Goal: Complete application form: Complete application form

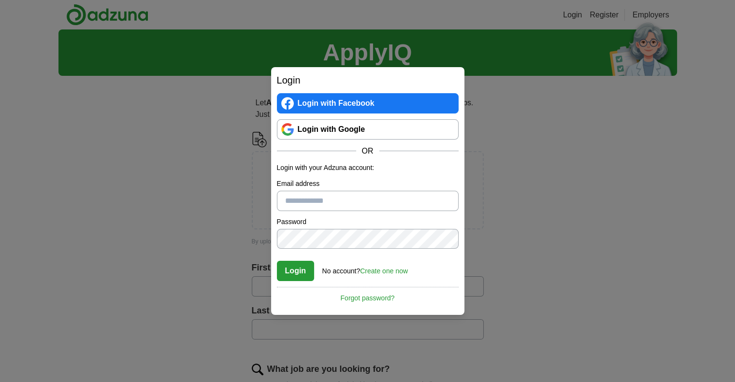
click at [297, 201] on input "Email address" at bounding box center [368, 201] width 182 height 20
paste input "**********"
drag, startPoint x: 280, startPoint y: 203, endPoint x: 661, endPoint y: 208, distance: 380.7
click at [661, 208] on div "**********" at bounding box center [367, 191] width 735 height 382
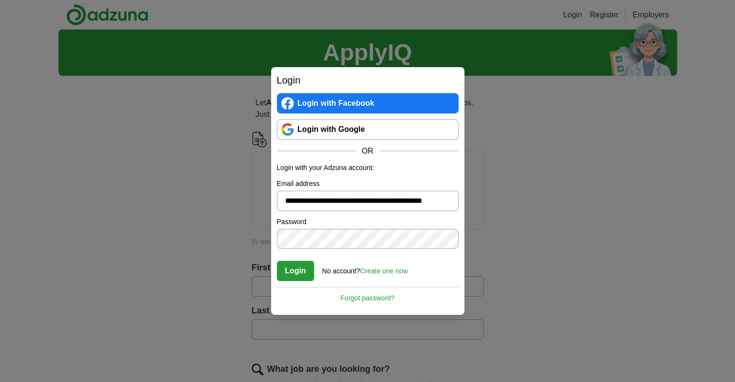
scroll to position [0, 0]
type input "*"
click at [378, 131] on link "Login with Google" at bounding box center [368, 129] width 182 height 20
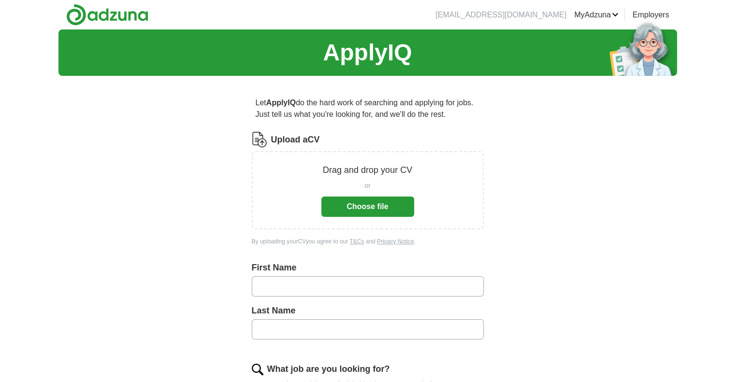
click at [296, 282] on input "text" at bounding box center [368, 286] width 232 height 20
type input "*******"
type input "********"
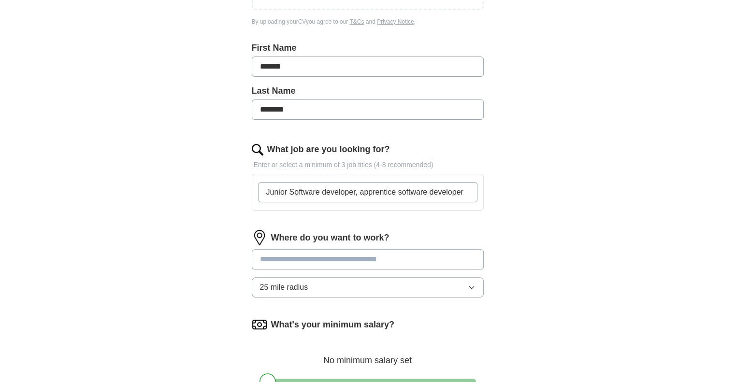
type input "Junior Software developer, apprentice software developer"
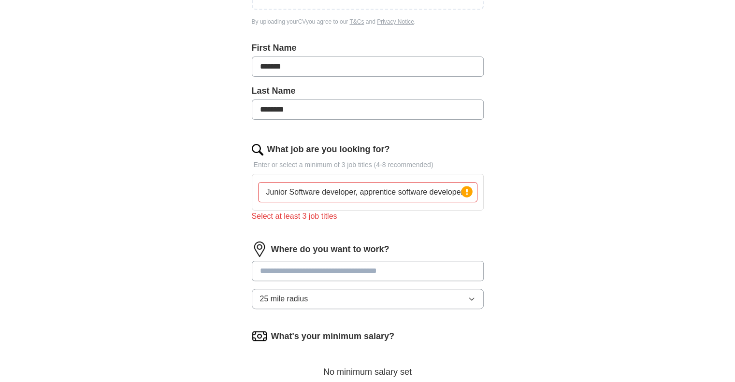
click at [330, 263] on input at bounding box center [368, 271] width 232 height 20
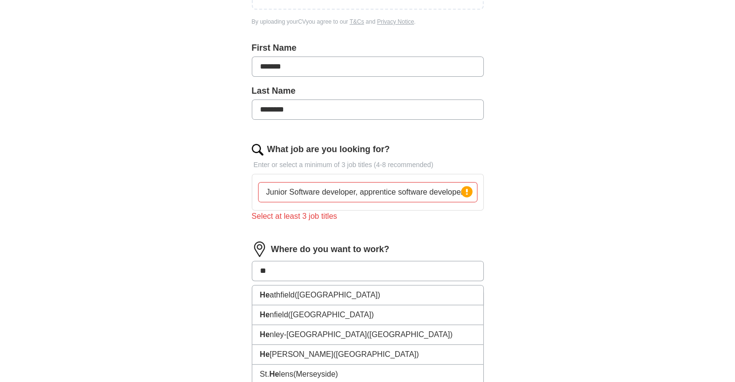
type input "*"
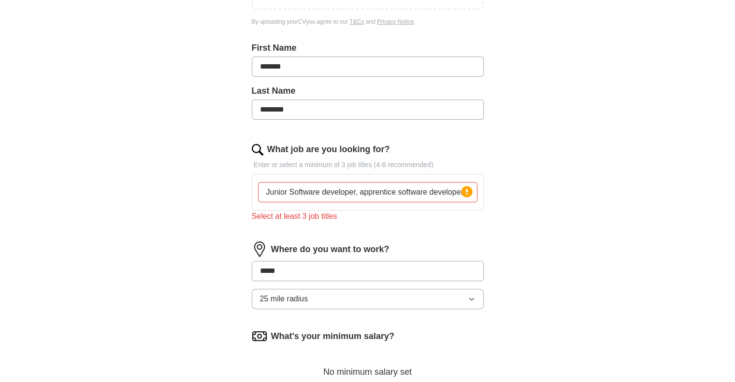
type input "******"
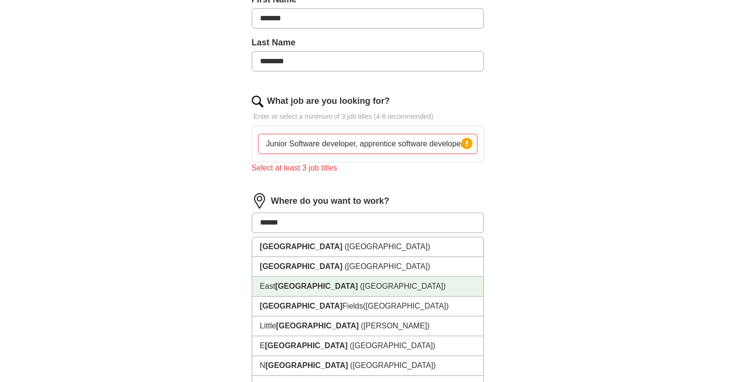
scroll to position [316, 0]
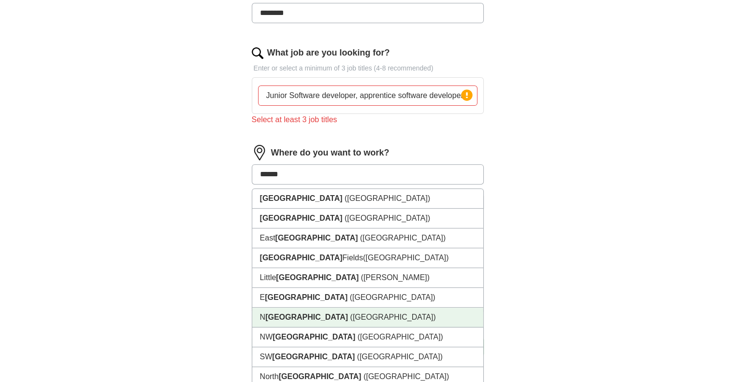
click at [340, 318] on li "N [GEOGRAPHIC_DATA] ([GEOGRAPHIC_DATA])" at bounding box center [367, 318] width 231 height 20
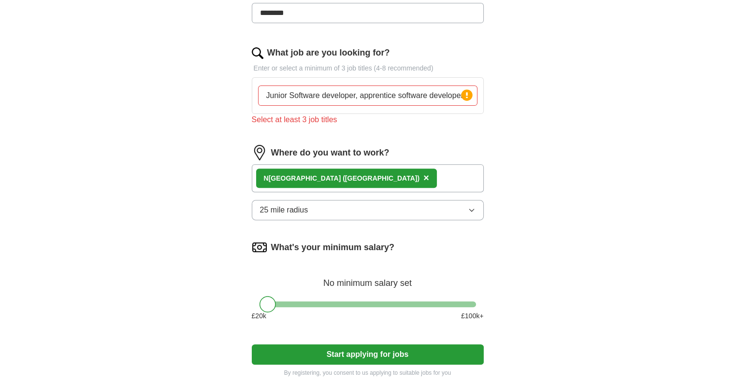
click at [311, 204] on button "25 mile radius" at bounding box center [368, 210] width 232 height 20
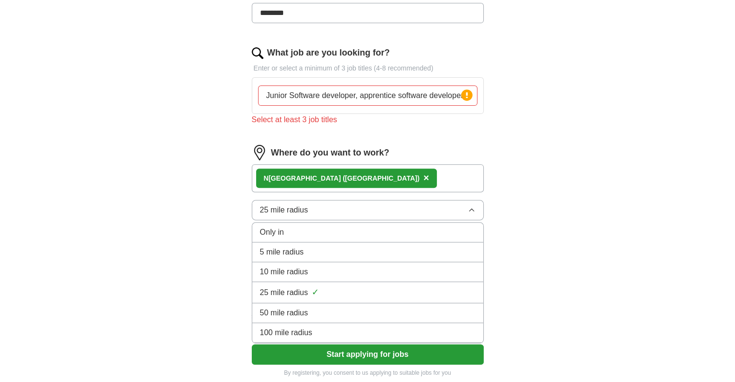
click at [299, 266] on span "10 mile radius" at bounding box center [284, 272] width 48 height 12
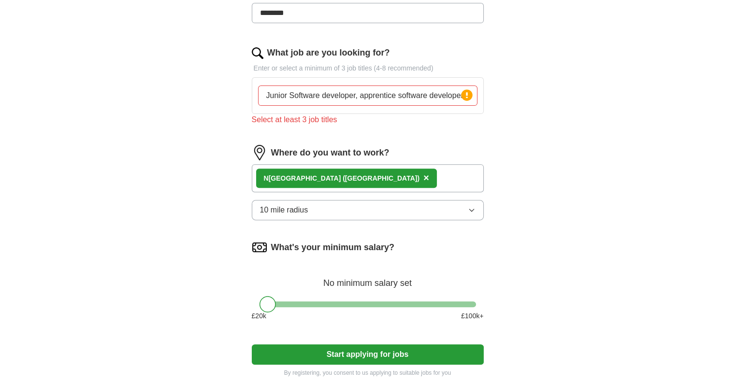
click at [344, 218] on button "10 mile radius" at bounding box center [368, 210] width 232 height 20
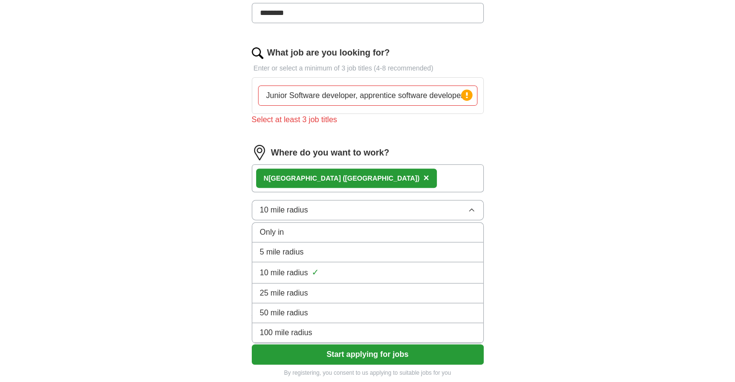
click at [317, 288] on div "25 mile radius" at bounding box center [367, 293] width 215 height 12
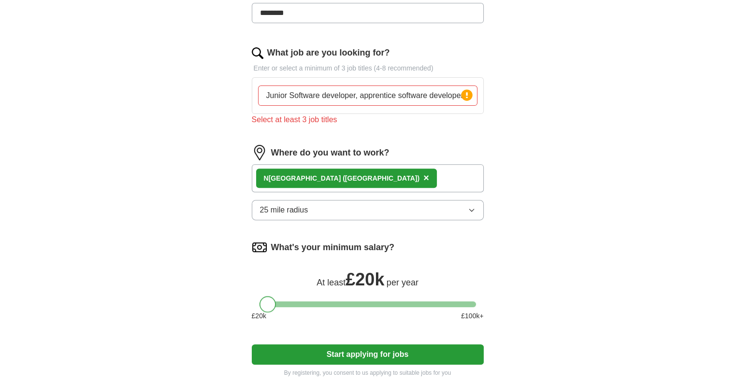
drag, startPoint x: 268, startPoint y: 302, endPoint x: 256, endPoint y: 303, distance: 11.6
click at [256, 303] on div at bounding box center [368, 304] width 232 height 6
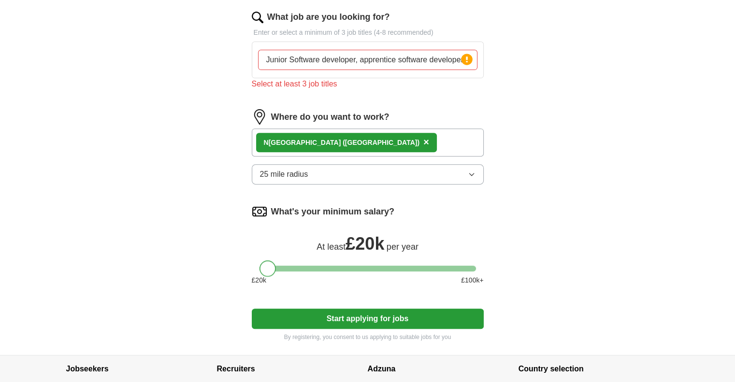
scroll to position [220, 0]
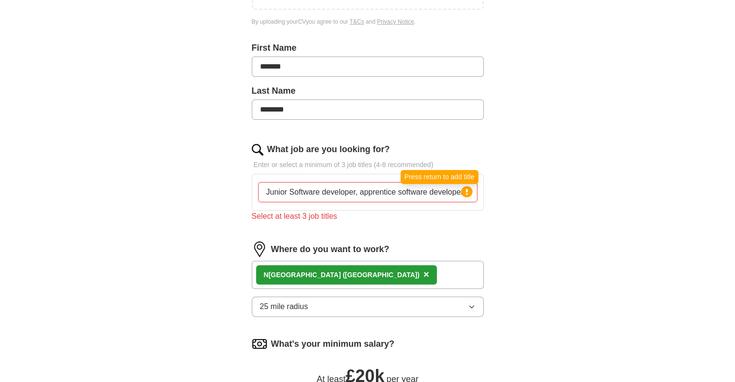
click at [461, 192] on icon at bounding box center [467, 192] width 14 height 14
drag, startPoint x: 345, startPoint y: 193, endPoint x: 271, endPoint y: 200, distance: 74.8
click at [272, 200] on input "Junior Software developer, apprentice software developer" at bounding box center [367, 192] width 219 height 20
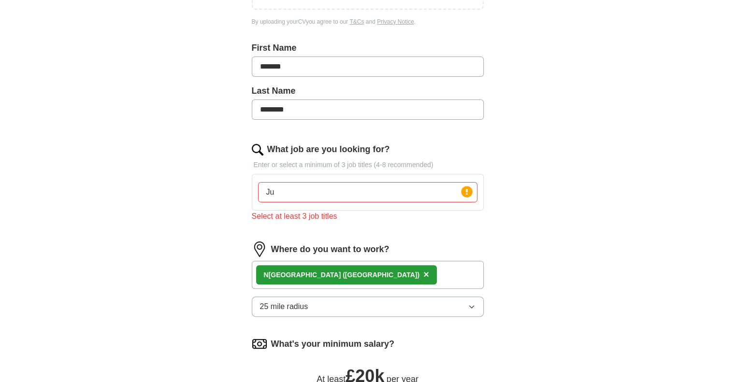
type input "J"
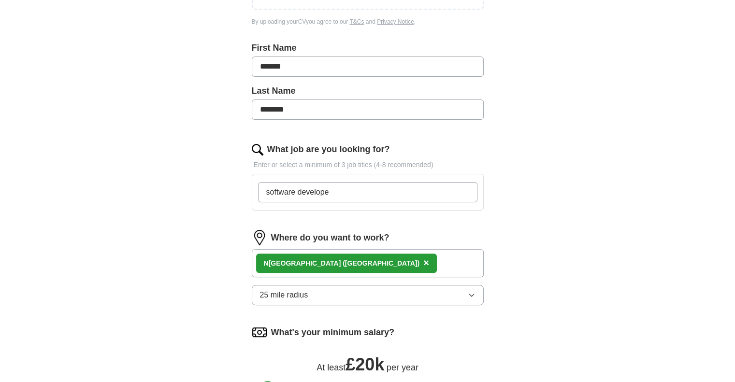
type input "software developer"
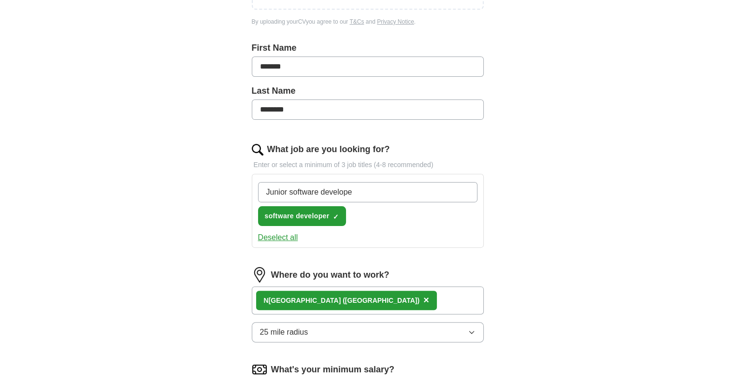
type input "Junior software developer"
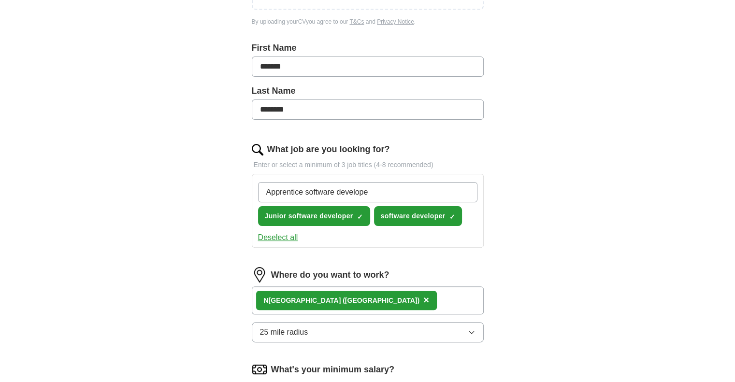
type input "Apprentice software developer"
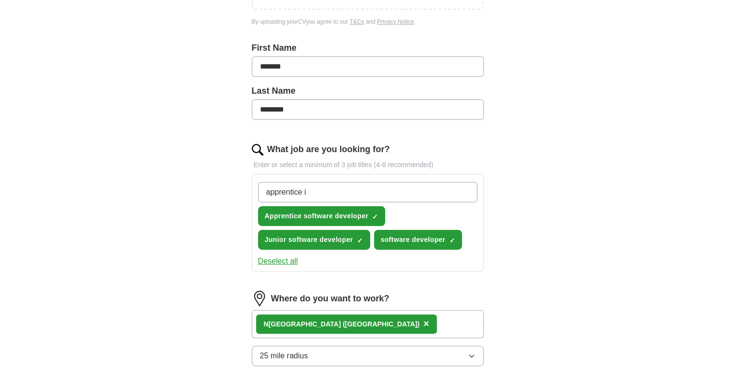
type input "apprentice it"
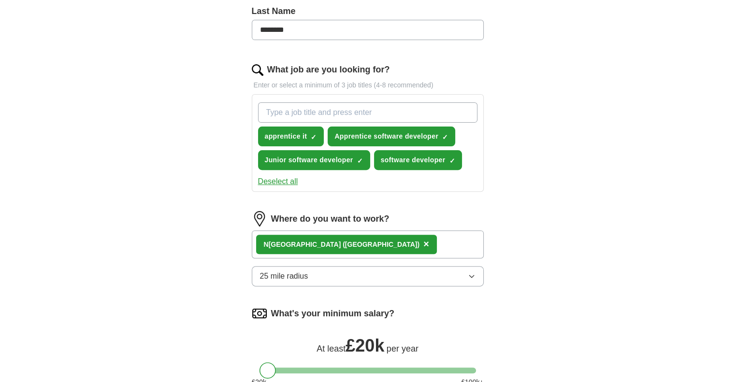
scroll to position [316, 0]
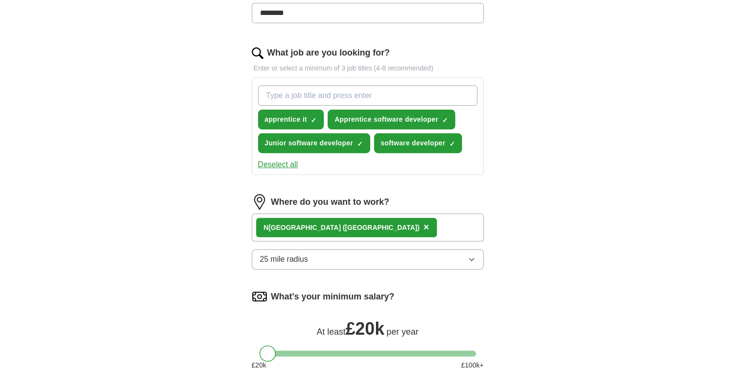
click at [387, 263] on button "25 mile radius" at bounding box center [368, 259] width 232 height 20
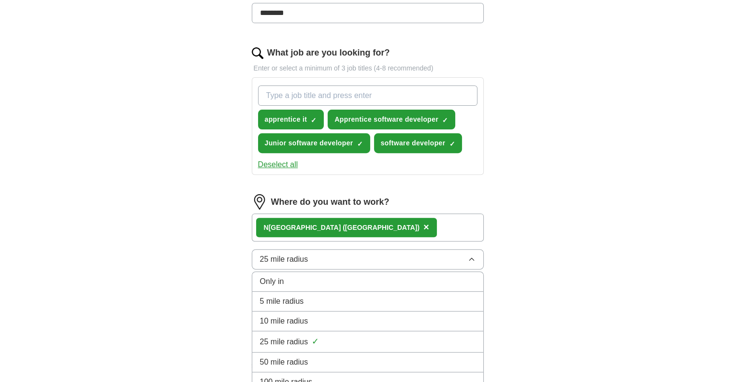
click at [297, 315] on span "10 mile radius" at bounding box center [284, 321] width 48 height 12
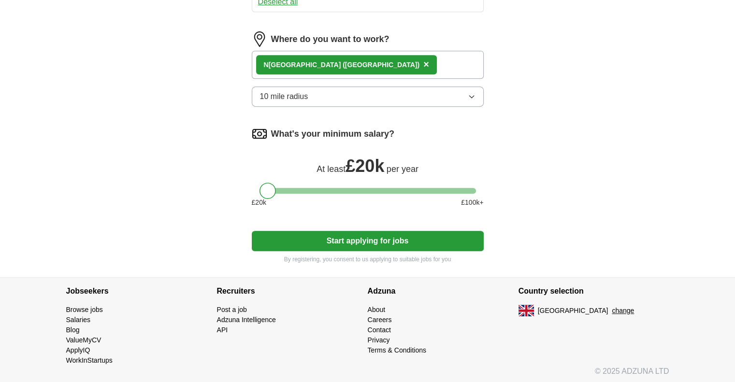
click at [368, 242] on button "Start applying for jobs" at bounding box center [368, 241] width 232 height 20
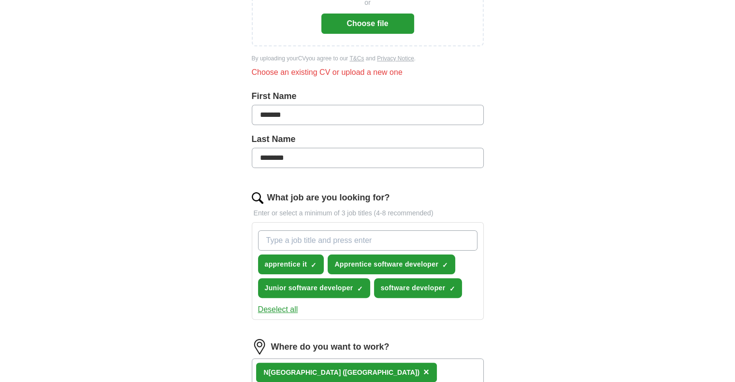
scroll to position [56, 0]
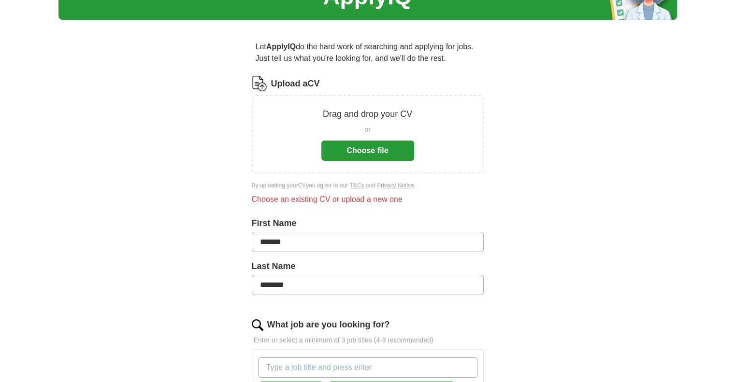
click at [359, 152] on button "Choose file" at bounding box center [367, 151] width 93 height 20
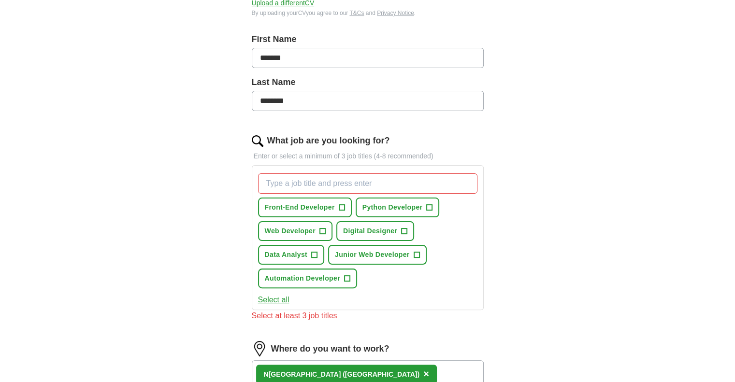
scroll to position [201, 0]
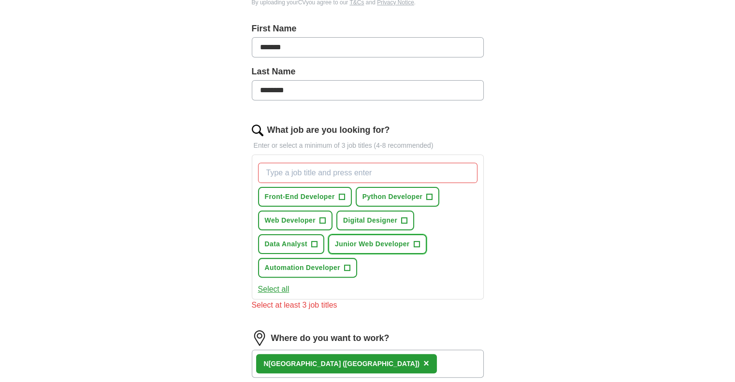
click at [418, 245] on span "+" at bounding box center [416, 245] width 6 height 8
click at [428, 197] on span "+" at bounding box center [430, 197] width 6 height 8
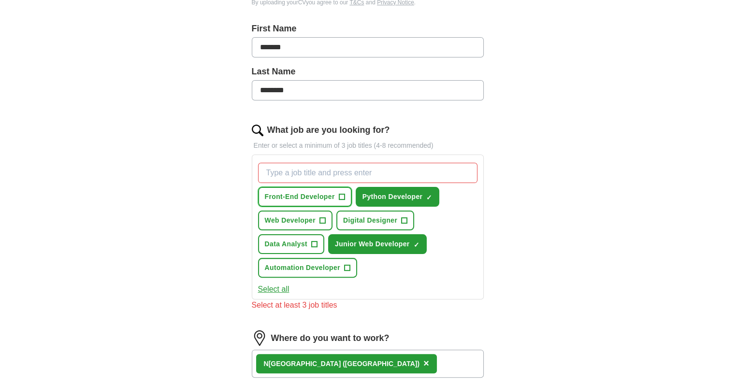
click at [340, 197] on span "+" at bounding box center [342, 197] width 6 height 8
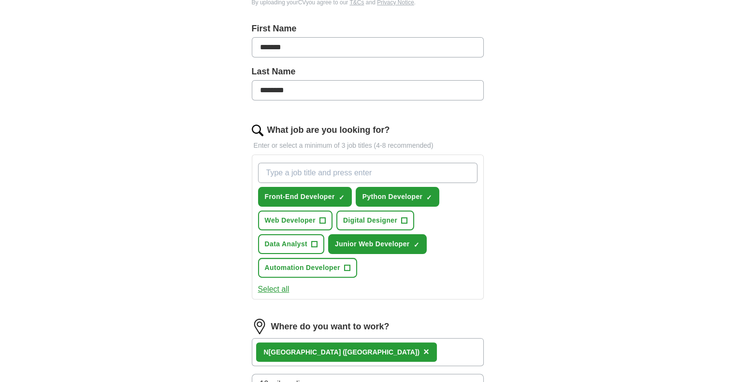
click at [295, 165] on input "What job are you looking for?" at bounding box center [367, 173] width 219 height 20
type input "apprentice software developer"
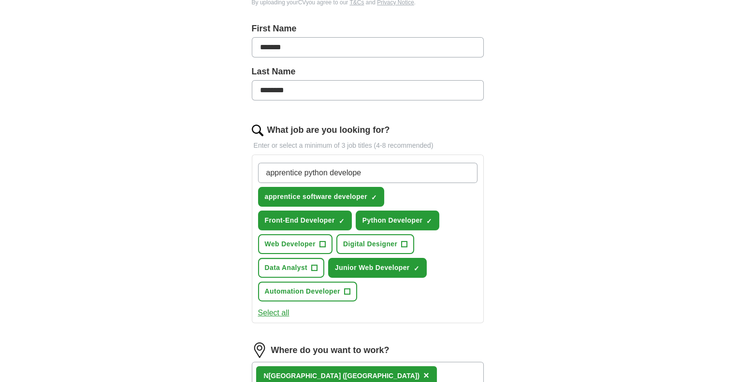
type input "apprentice python developer"
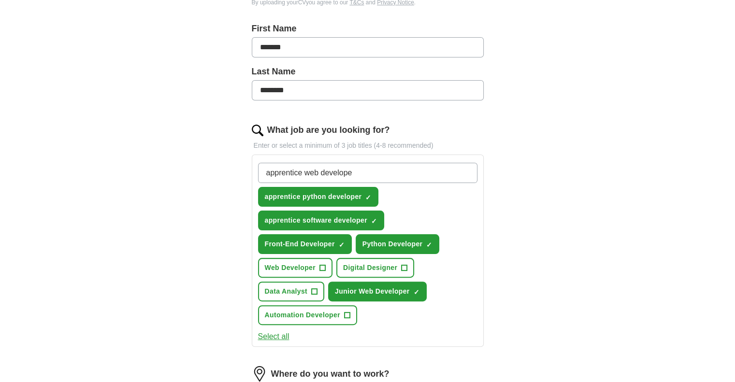
type input "apprentice web developer"
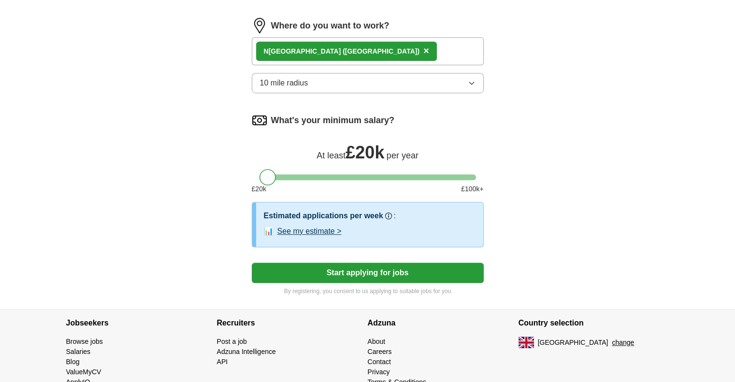
scroll to position [603, 0]
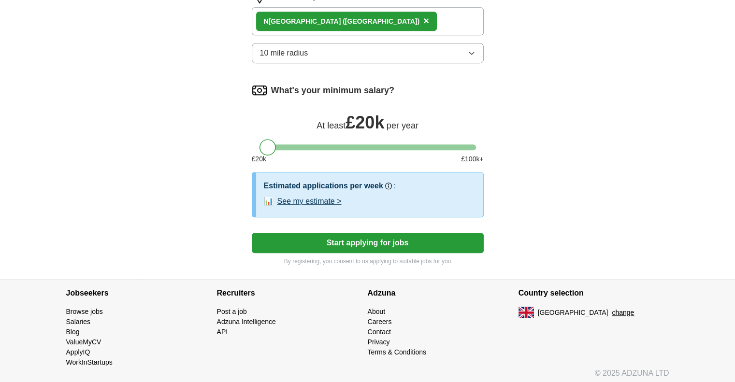
click at [368, 239] on button "Start applying for jobs" at bounding box center [368, 243] width 232 height 20
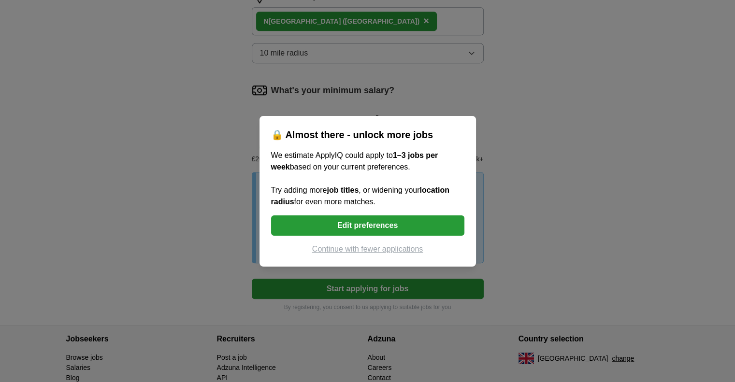
click at [382, 250] on button "Continue with fewer applications" at bounding box center [367, 249] width 193 height 12
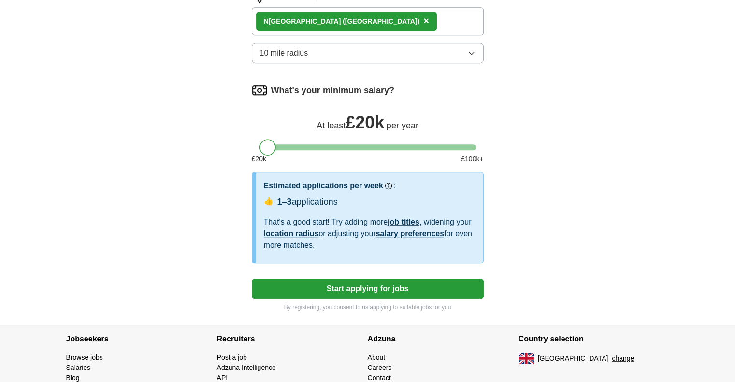
select select "**"
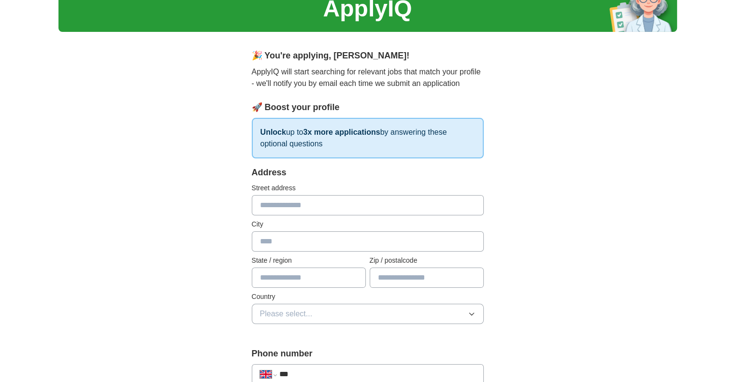
scroll to position [97, 0]
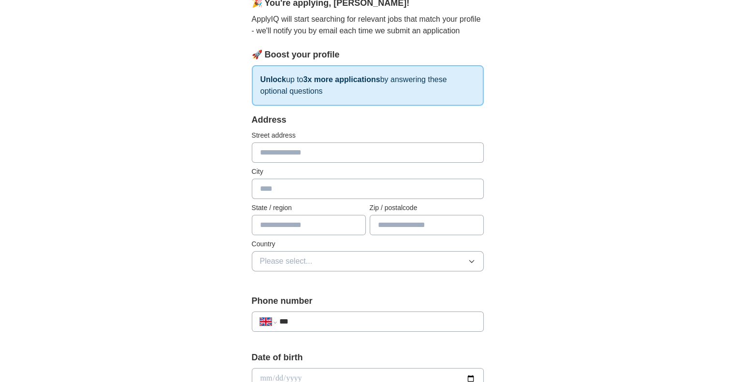
click at [313, 156] on input "text" at bounding box center [368, 152] width 232 height 20
type input "**********"
type input "*******"
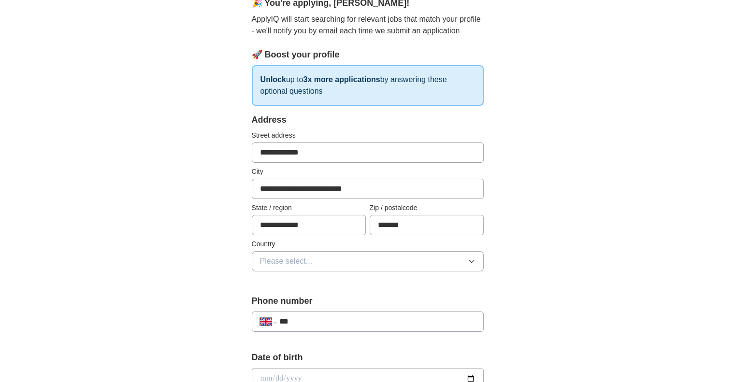
click at [329, 262] on button "Please select..." at bounding box center [368, 261] width 232 height 20
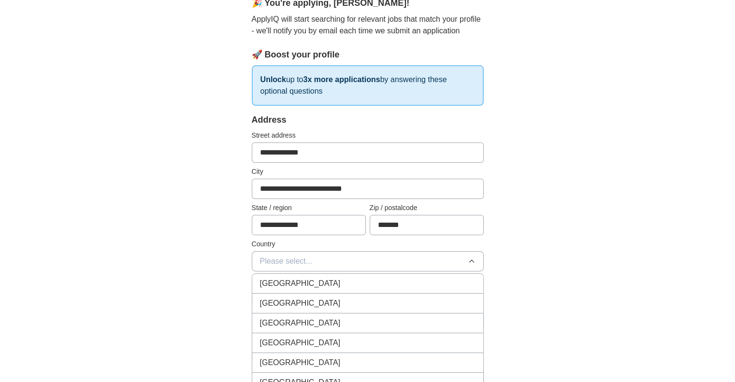
click at [327, 285] on div "[GEOGRAPHIC_DATA]" at bounding box center [367, 284] width 215 height 12
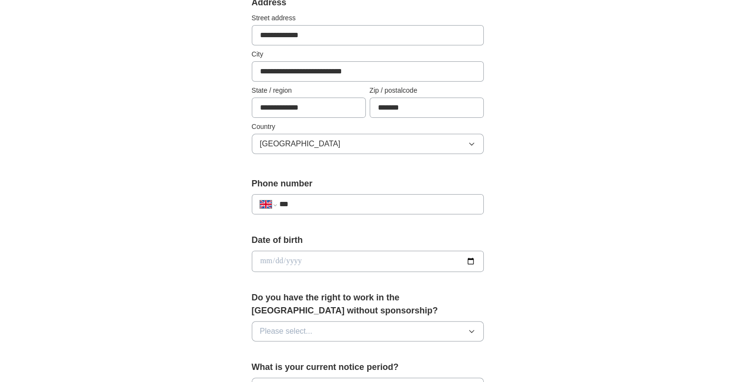
scroll to position [242, 0]
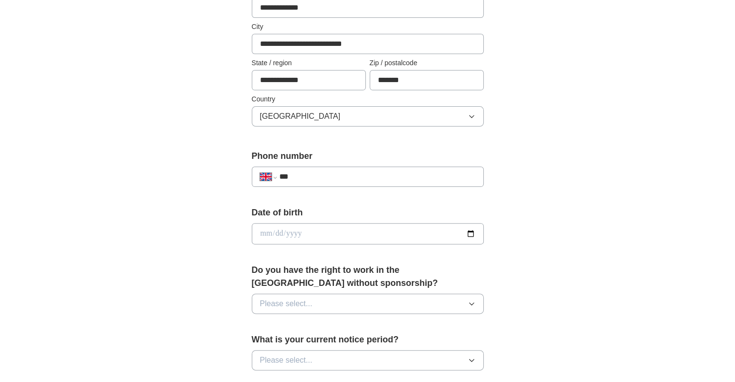
click at [324, 235] on input "date" at bounding box center [368, 233] width 232 height 21
type input "**********"
click at [324, 299] on button "Please select..." at bounding box center [368, 304] width 232 height 20
click at [306, 327] on div "Yes" at bounding box center [367, 326] width 215 height 12
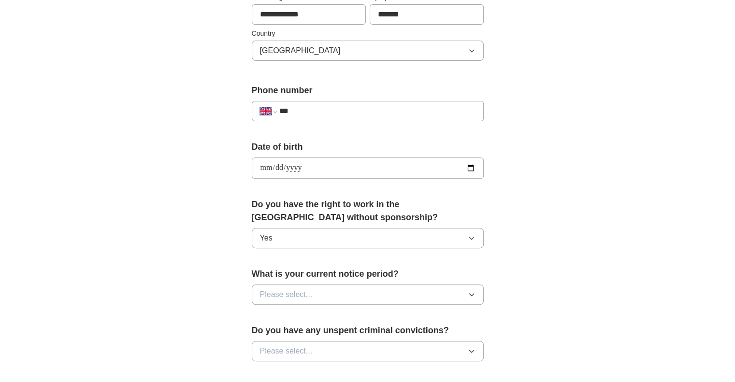
scroll to position [338, 0]
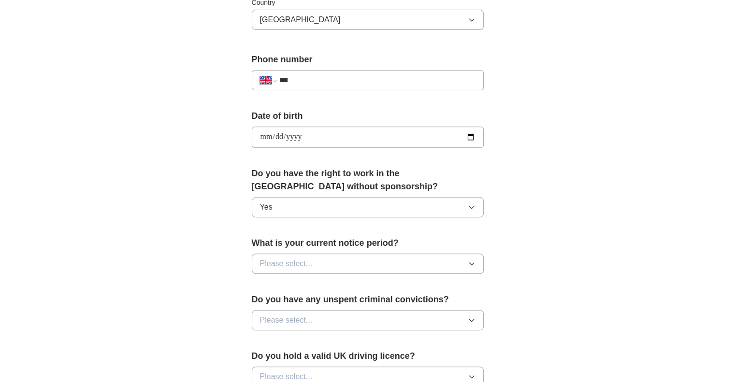
click at [303, 262] on span "Please select..." at bounding box center [286, 264] width 53 height 12
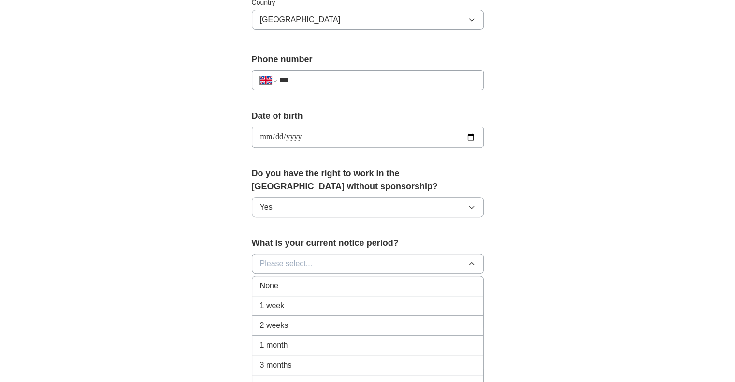
click at [290, 283] on div "None" at bounding box center [367, 286] width 215 height 12
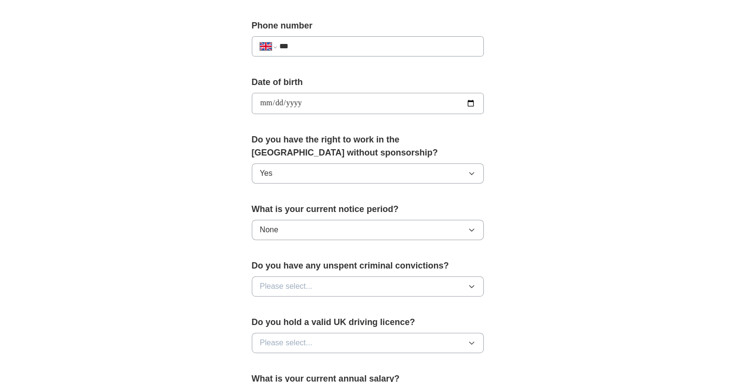
scroll to position [483, 0]
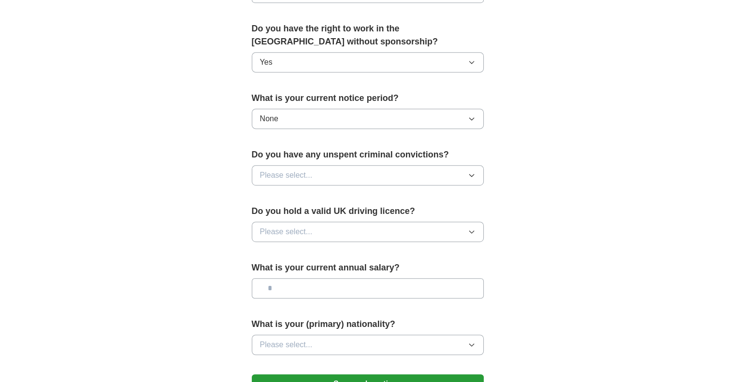
click at [370, 166] on div "Please select..." at bounding box center [368, 175] width 232 height 20
click at [367, 168] on button "Please select..." at bounding box center [368, 175] width 232 height 20
click at [305, 214] on div "No" at bounding box center [367, 218] width 215 height 12
click at [321, 233] on button "Please select..." at bounding box center [368, 232] width 232 height 20
click at [305, 249] on div "Yes" at bounding box center [367, 254] width 215 height 12
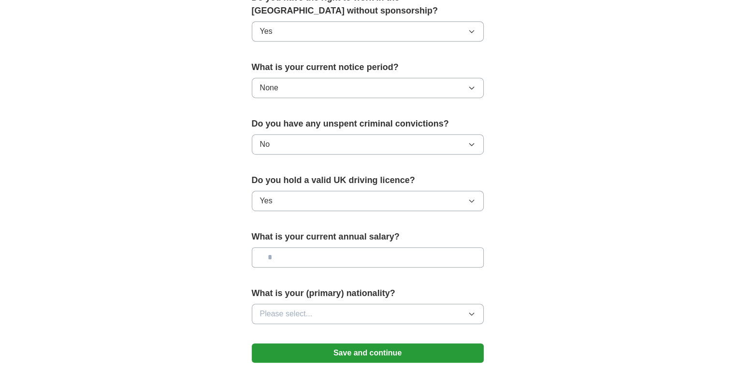
scroll to position [531, 0]
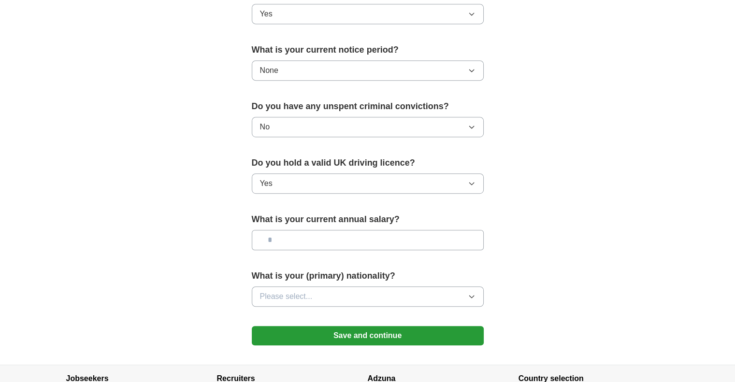
click at [303, 239] on input "text" at bounding box center [368, 240] width 232 height 20
type input "**"
click at [332, 289] on button "Please select..." at bounding box center [368, 296] width 232 height 20
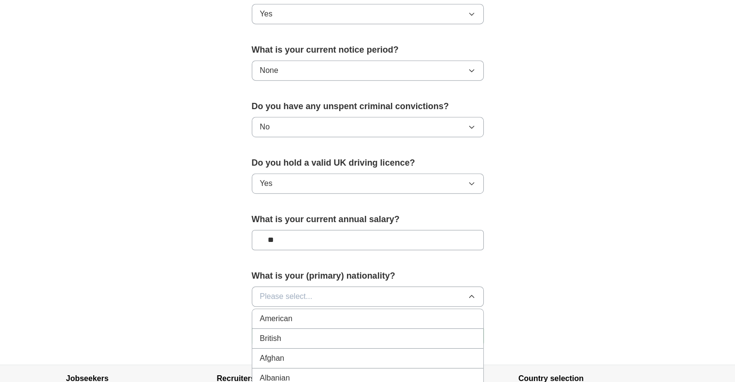
click at [315, 333] on div "British" at bounding box center [367, 339] width 215 height 12
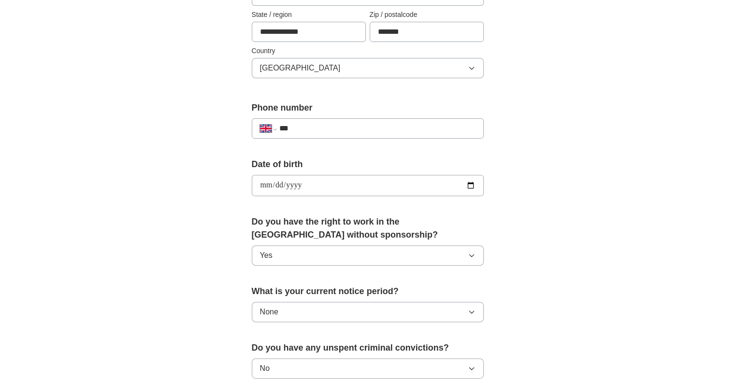
scroll to position [290, 0]
click at [350, 126] on input "***" at bounding box center [377, 129] width 196 height 12
type input "**********"
click at [608, 168] on div "**********" at bounding box center [367, 173] width 618 height 867
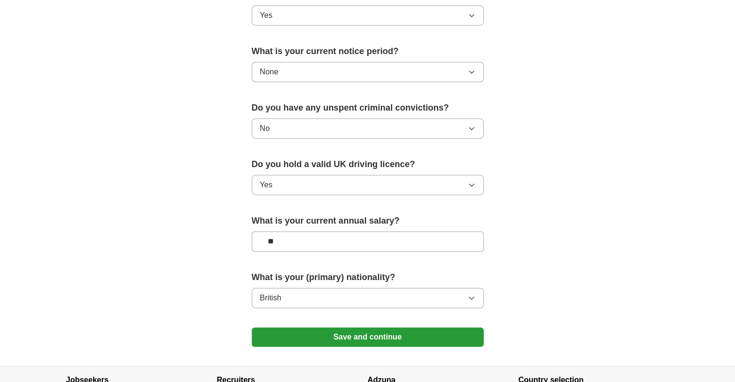
scroll to position [618, 0]
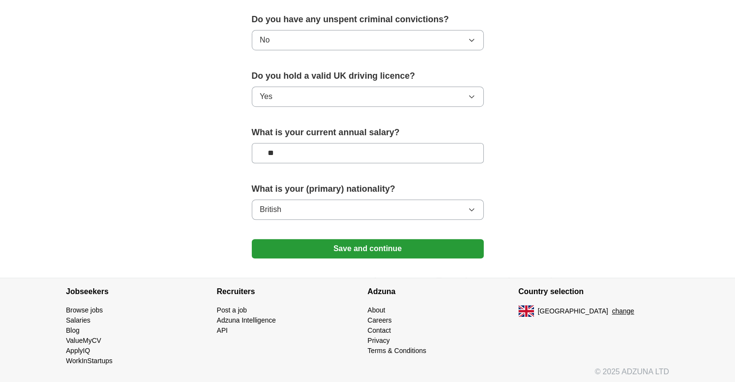
click at [382, 246] on button "Save and continue" at bounding box center [368, 248] width 232 height 19
